Goal: Task Accomplishment & Management: Use online tool/utility

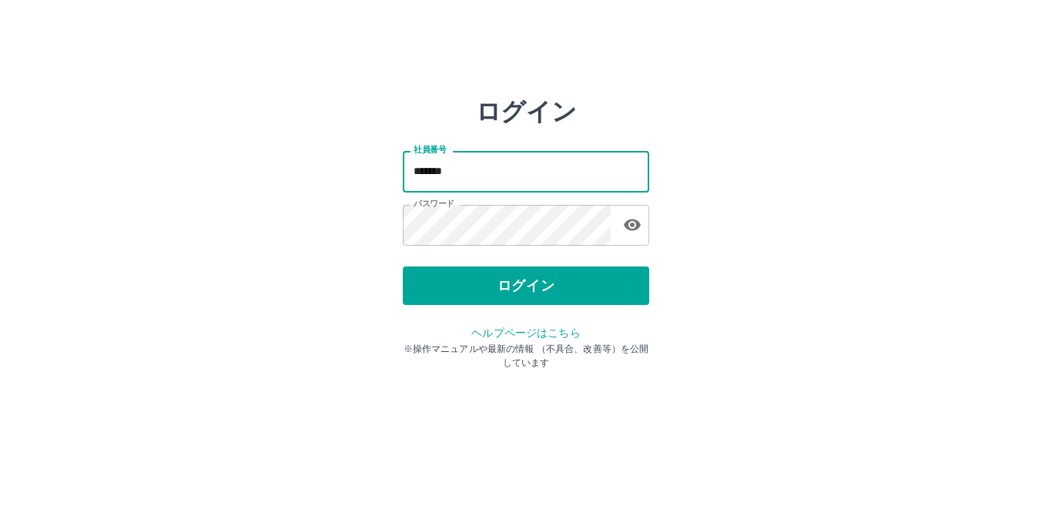
type input "*******"
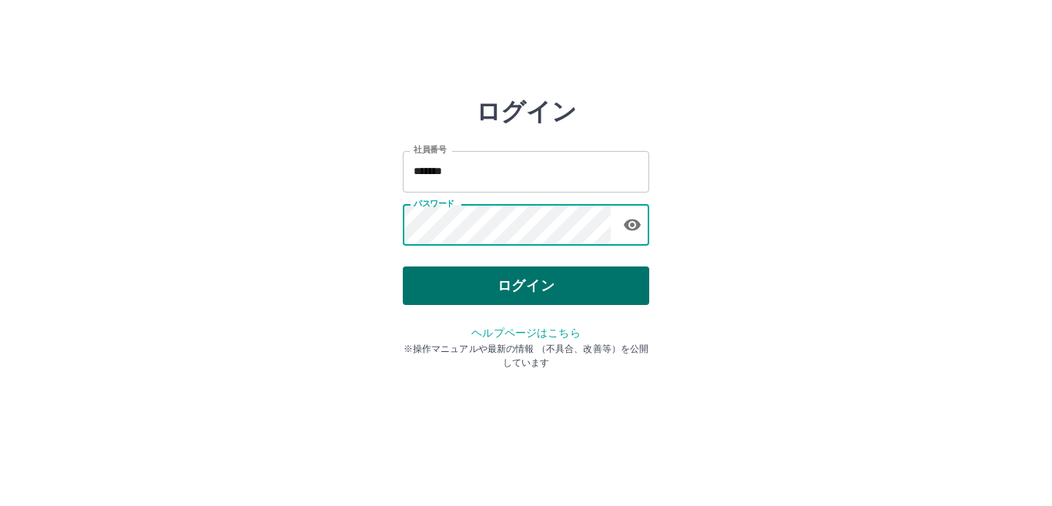
click at [515, 270] on button "ログイン" at bounding box center [526, 286] width 246 height 39
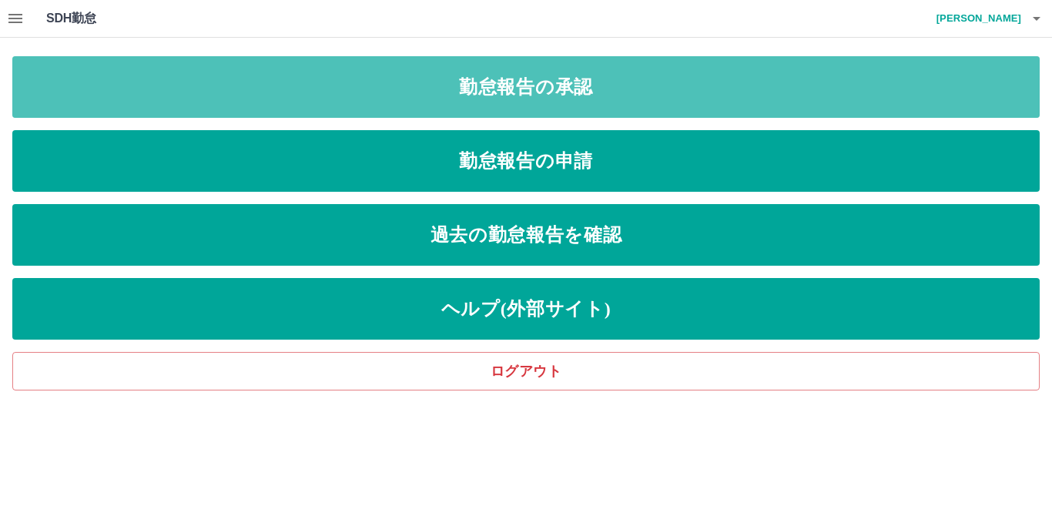
click at [508, 55] on div "SDH勤怠 [PERSON_NAME] 勤怠報告の承認 勤怠報告の申請 過去の勤怠報告を確認 ヘルプ(外部サイト) ログアウト" at bounding box center [526, 195] width 1052 height 391
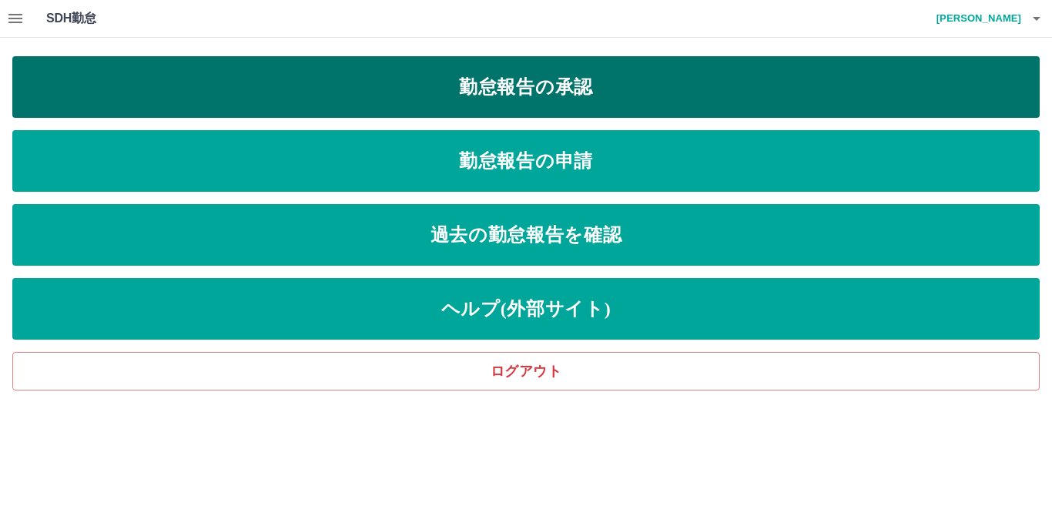
click at [499, 84] on link "勤怠報告の承認" at bounding box center [526, 87] width 1028 height 62
